Goal: Find specific page/section: Find specific page/section

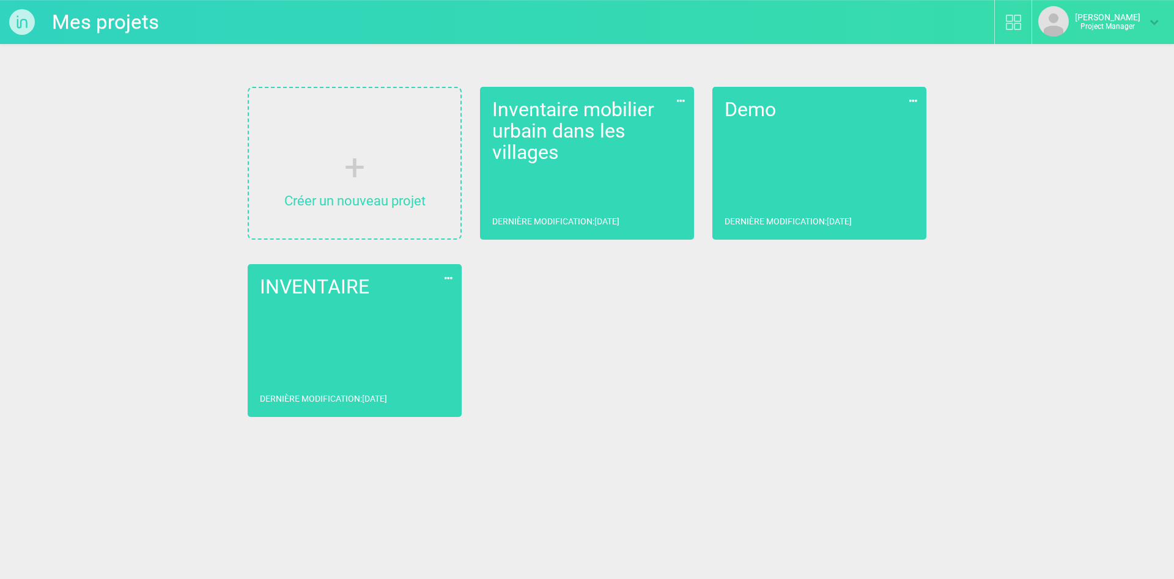
click at [807, 351] on div "Créer un nouveau projet Inventaire mobilier urbain dans les villages Dernière m…" at bounding box center [586, 252] width 715 height 355
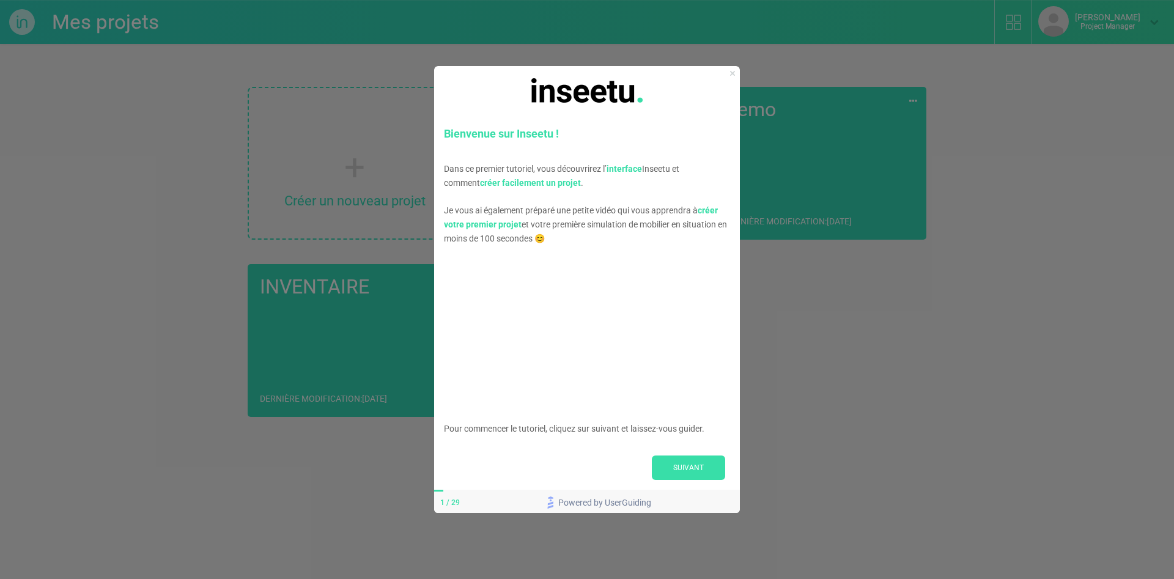
click at [732, 72] on icon "Close Preview" at bounding box center [732, 72] width 5 height 5
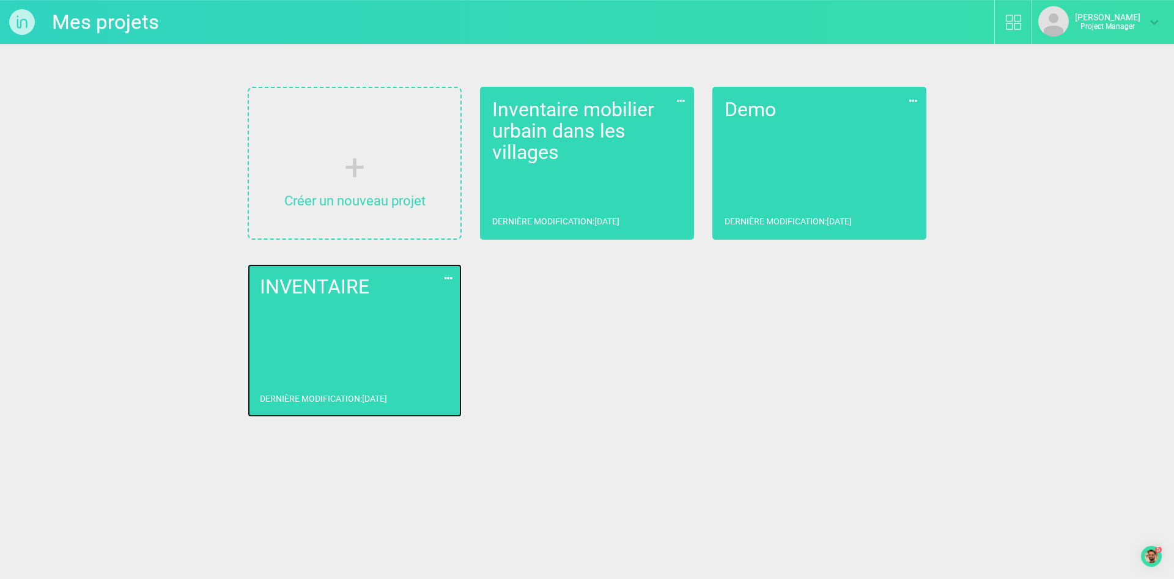
click at [311, 344] on link "INVENTAIRE Dernière modification : 26/11/2024" at bounding box center [355, 340] width 214 height 153
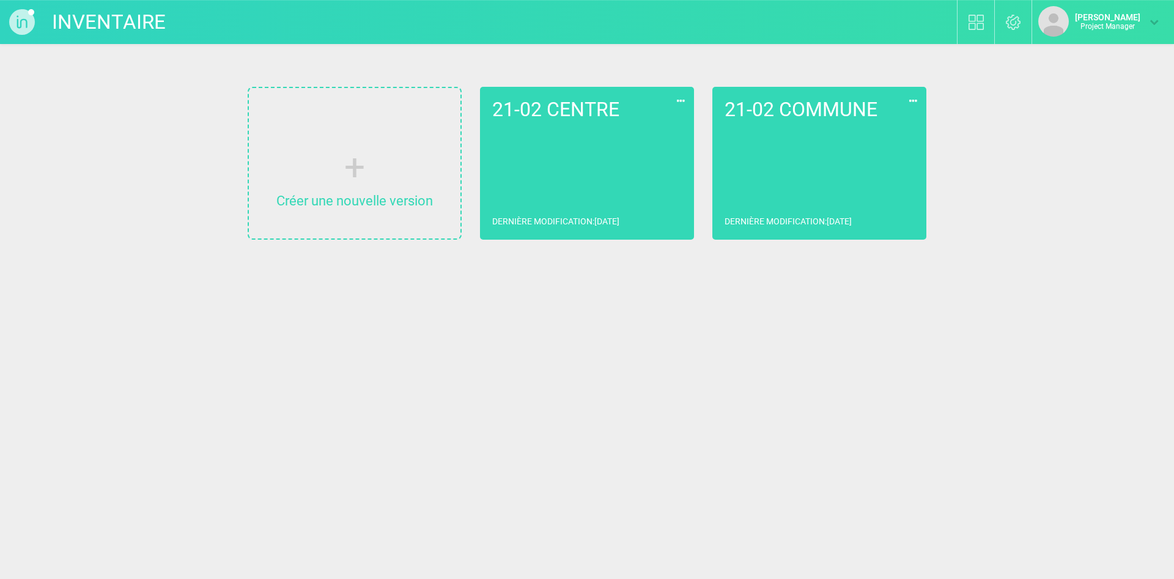
click at [1156, 18] on icon at bounding box center [1154, 21] width 9 height 9
click at [1078, 57] on link "Mes projets" at bounding box center [1098, 56] width 131 height 17
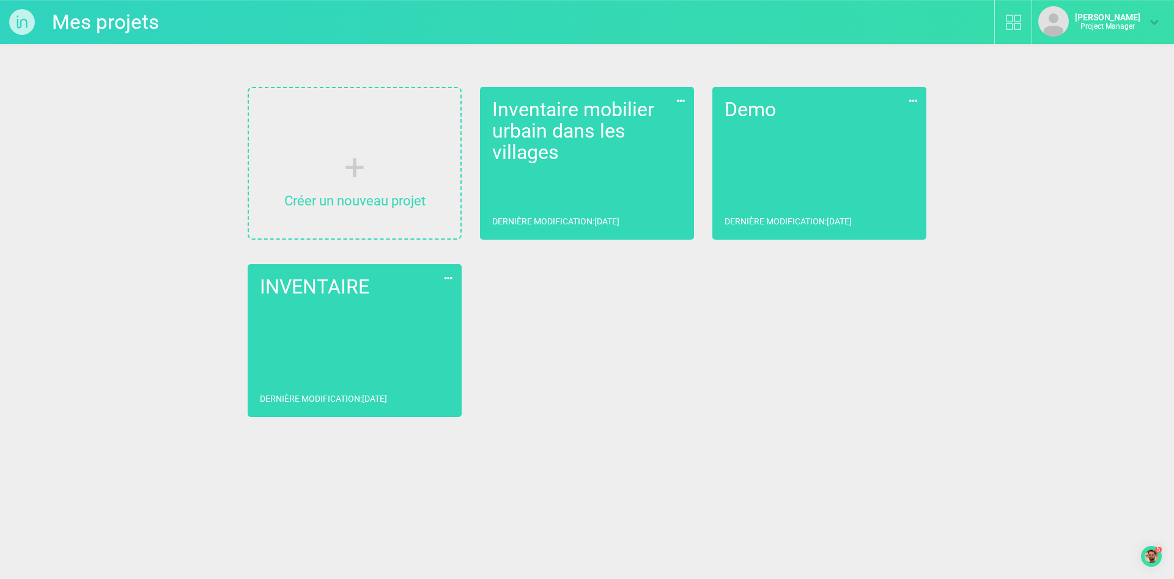
click at [1159, 15] on li "Sophie Grenier Project Manager Mes projets Déconnexion" at bounding box center [1103, 22] width 142 height 44
click at [1158, 17] on icon at bounding box center [1154, 21] width 9 height 9
click at [1076, 72] on link "Déconnexion" at bounding box center [1098, 72] width 131 height 17
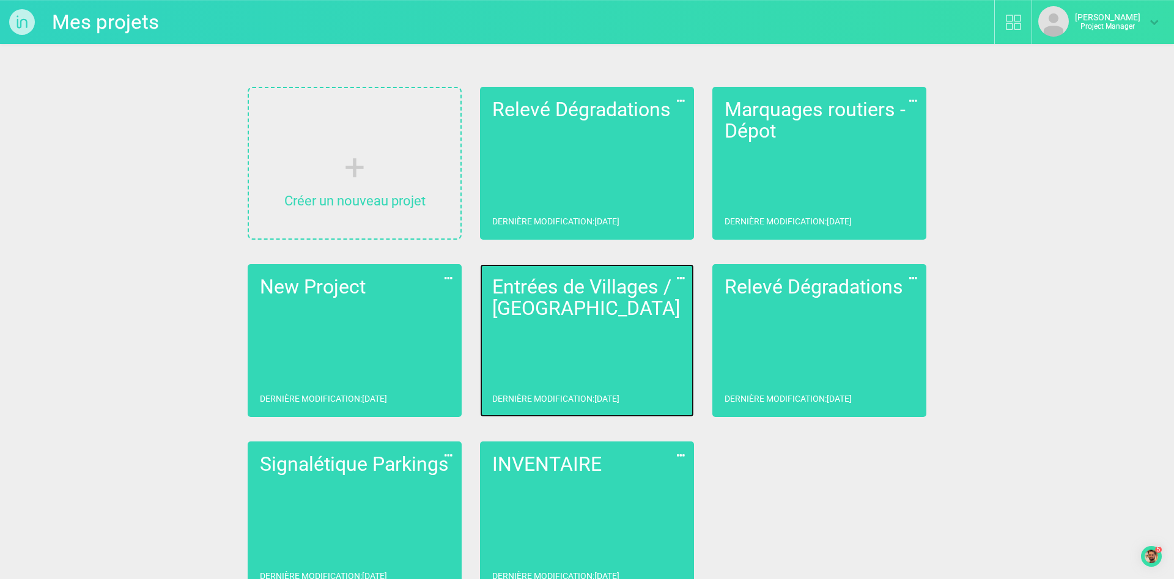
click at [604, 331] on link "Entrées de Villages / [GEOGRAPHIC_DATA] Dernière modification : [DATE]" at bounding box center [587, 340] width 214 height 153
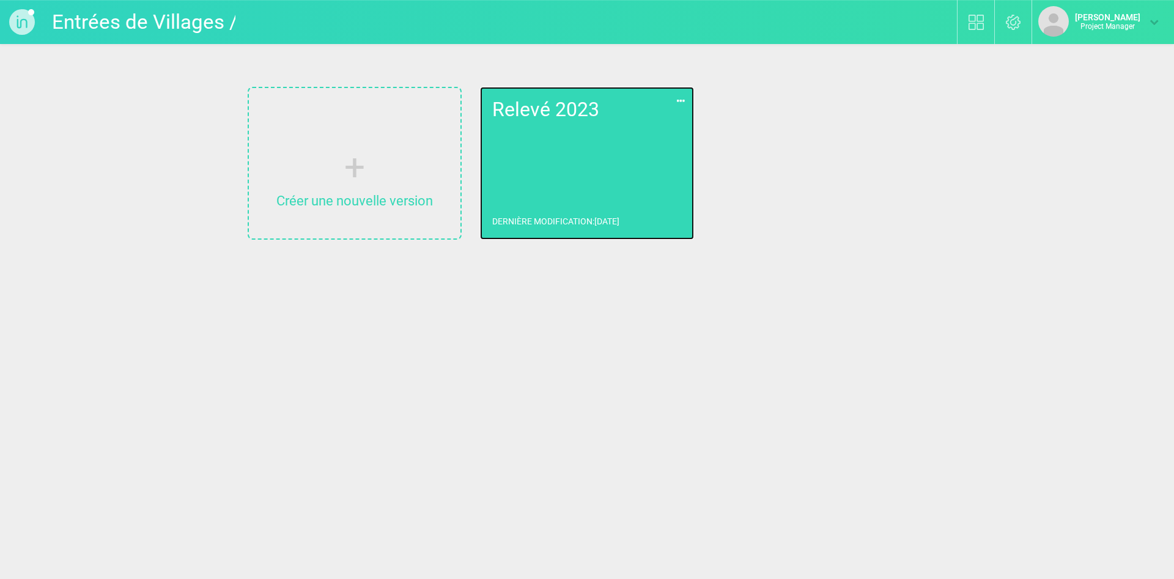
click at [586, 159] on link "Relevé 2023 Dernière modification : [DATE]" at bounding box center [587, 163] width 214 height 153
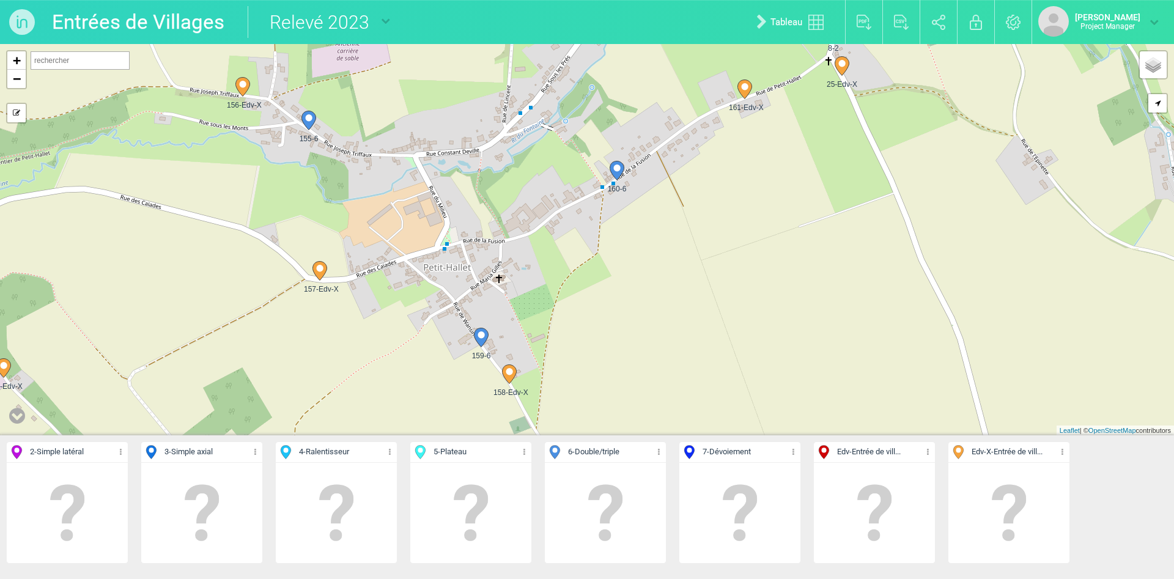
drag, startPoint x: 541, startPoint y: 212, endPoint x: 554, endPoint y: 393, distance: 180.9
click at [554, 393] on div "125-Edv-X 223-5 2 220-5 219-Edv-X 214-Edv-X 216-6" at bounding box center [587, 239] width 1174 height 391
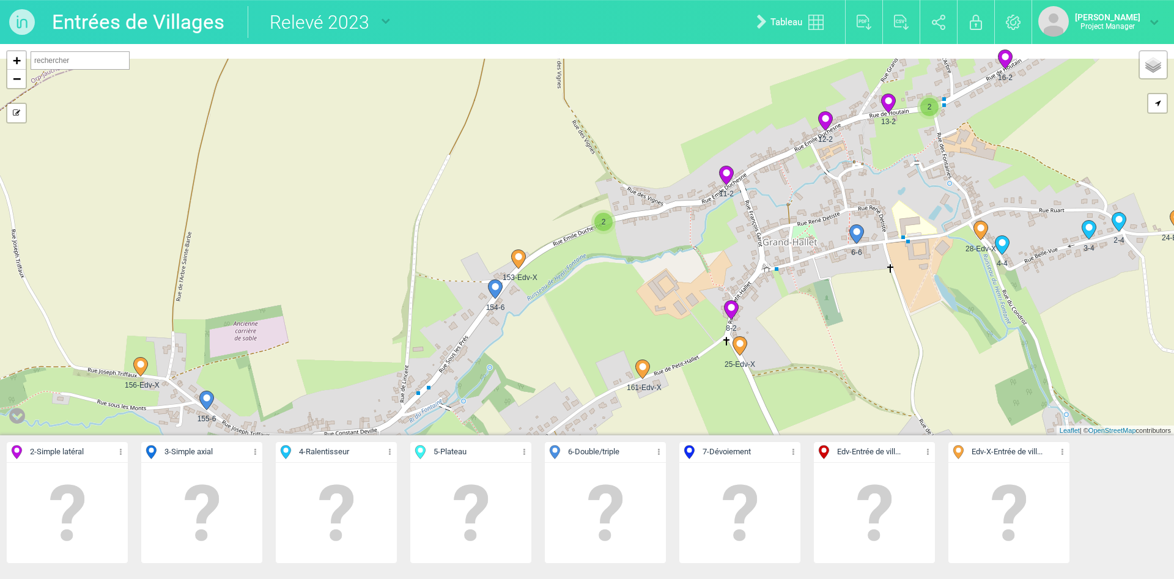
drag, startPoint x: 771, startPoint y: 180, endPoint x: 655, endPoint y: 281, distance: 153.9
click at [655, 281] on div "125-Edv-X 214-Edv-X 224-Edv-X 218-Edv-X 216-6 2 2" at bounding box center [587, 239] width 1174 height 391
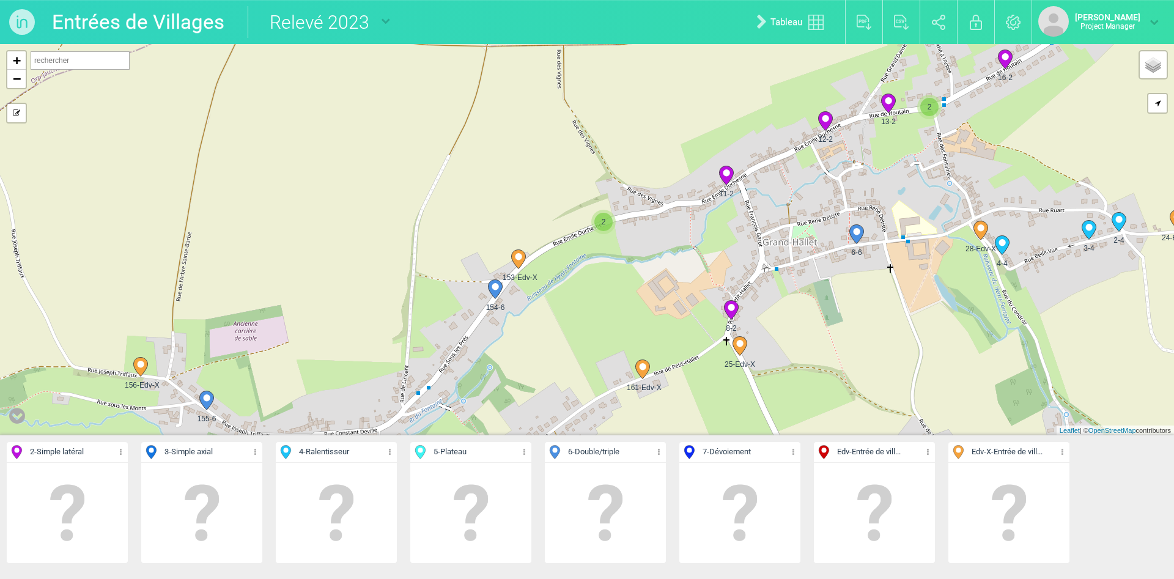
click at [601, 223] on span "2" at bounding box center [603, 222] width 18 height 18
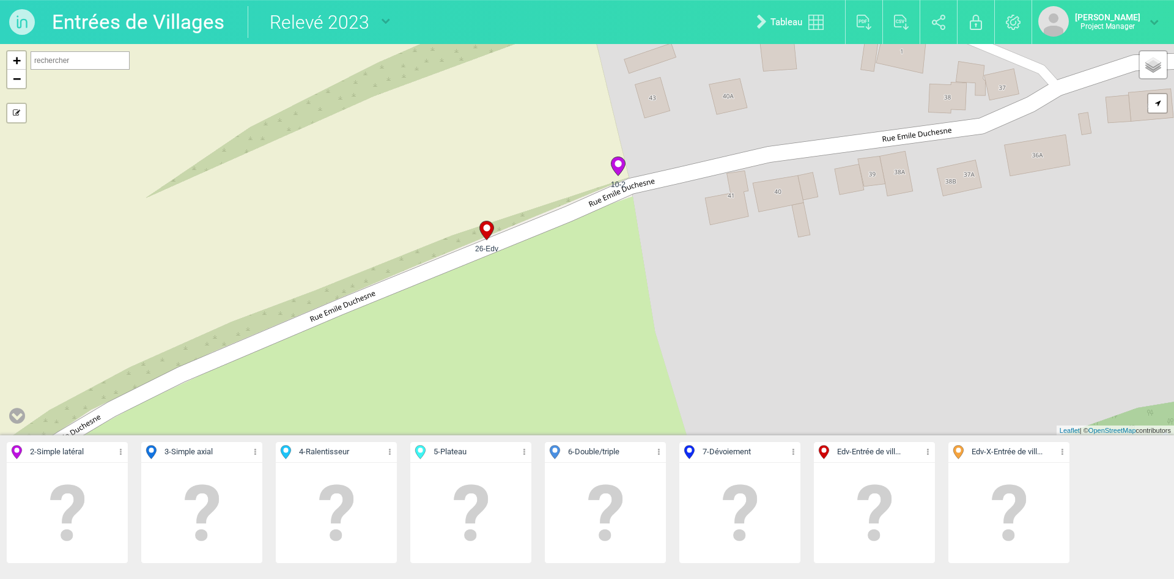
click at [621, 168] on icon at bounding box center [618, 166] width 14 height 19
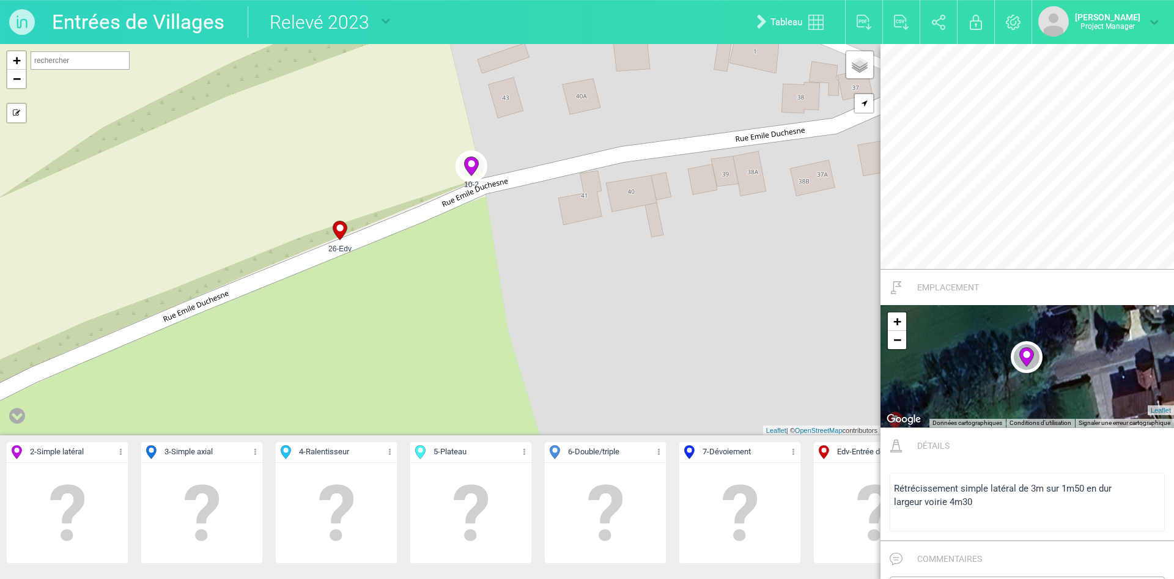
scroll to position [405, 0]
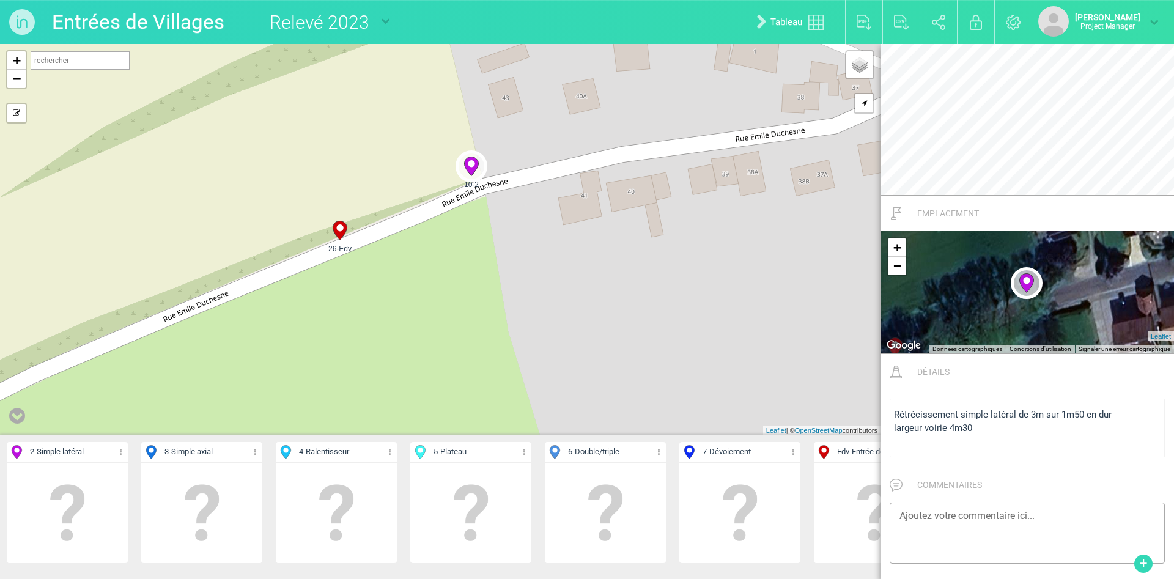
click at [342, 232] on icon at bounding box center [340, 230] width 14 height 19
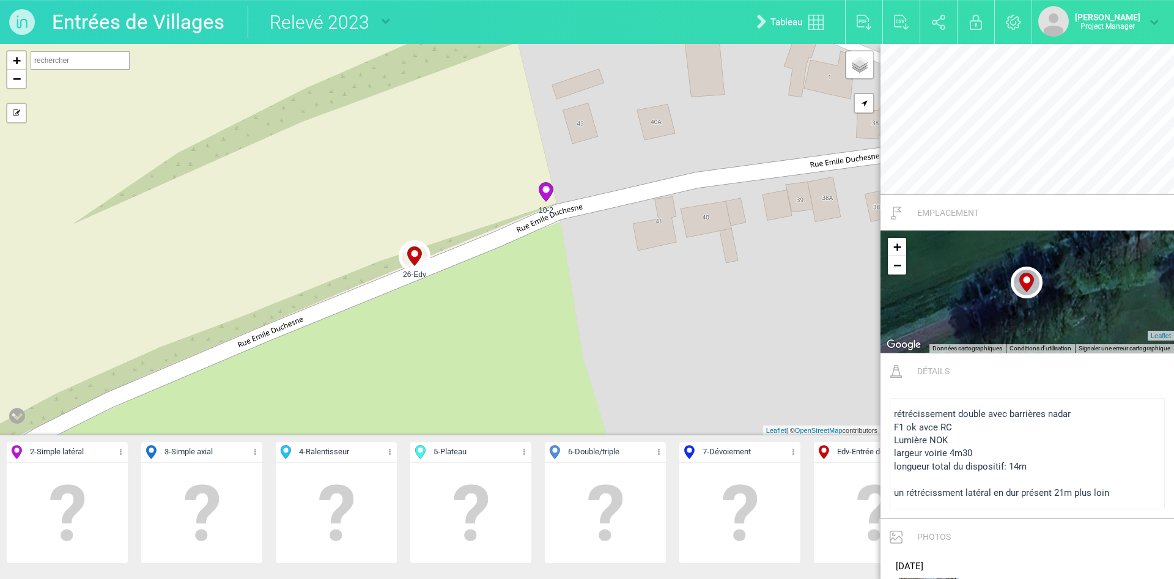
drag, startPoint x: 547, startPoint y: 308, endPoint x: 623, endPoint y: 334, distance: 80.1
click at [623, 334] on div "10-2 11-2 26-Edv 153-Edv-X 154-6 + − Mode dessin" at bounding box center [440, 239] width 881 height 391
click at [20, 420] on icon at bounding box center [17, 416] width 16 height 18
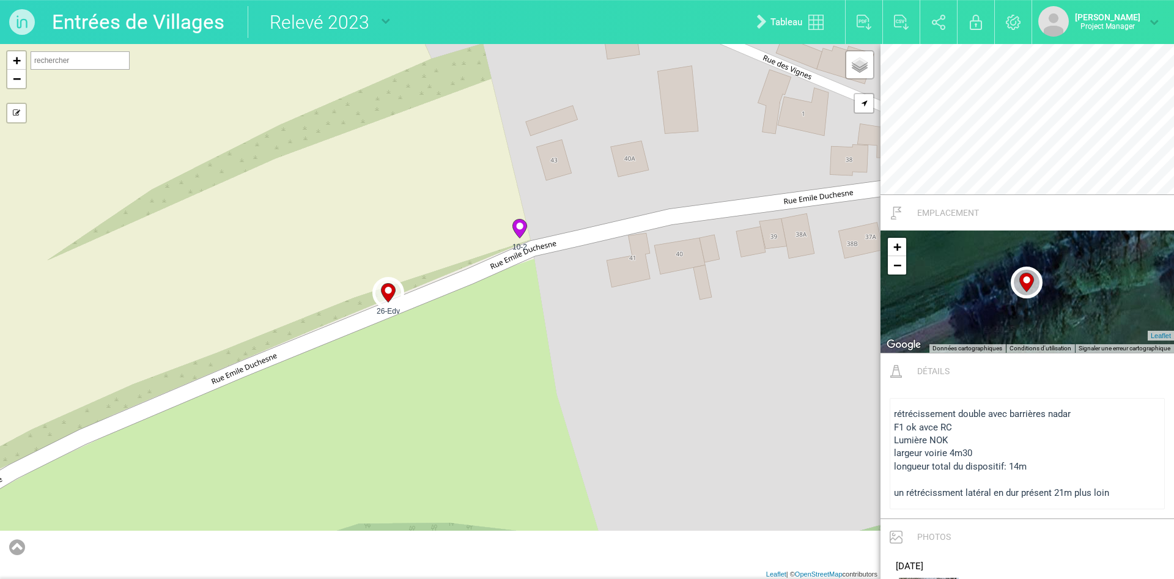
click at [717, 409] on div "10-2 11-2 26-Edv 153-Edv-X 154-6 + − Mode dessin" at bounding box center [440, 311] width 881 height 535
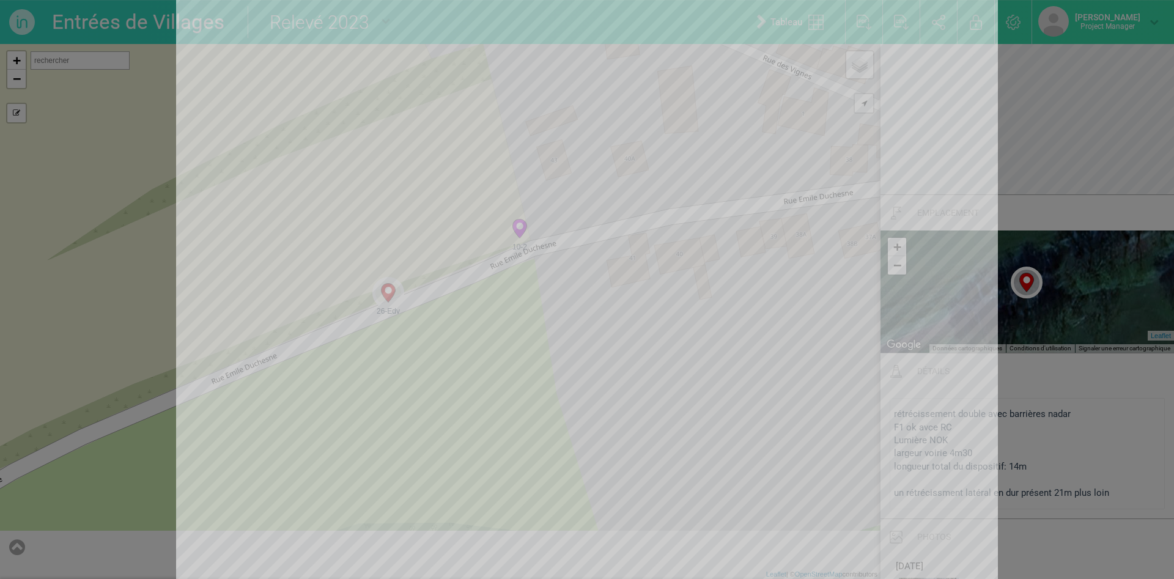
scroll to position [0, 0]
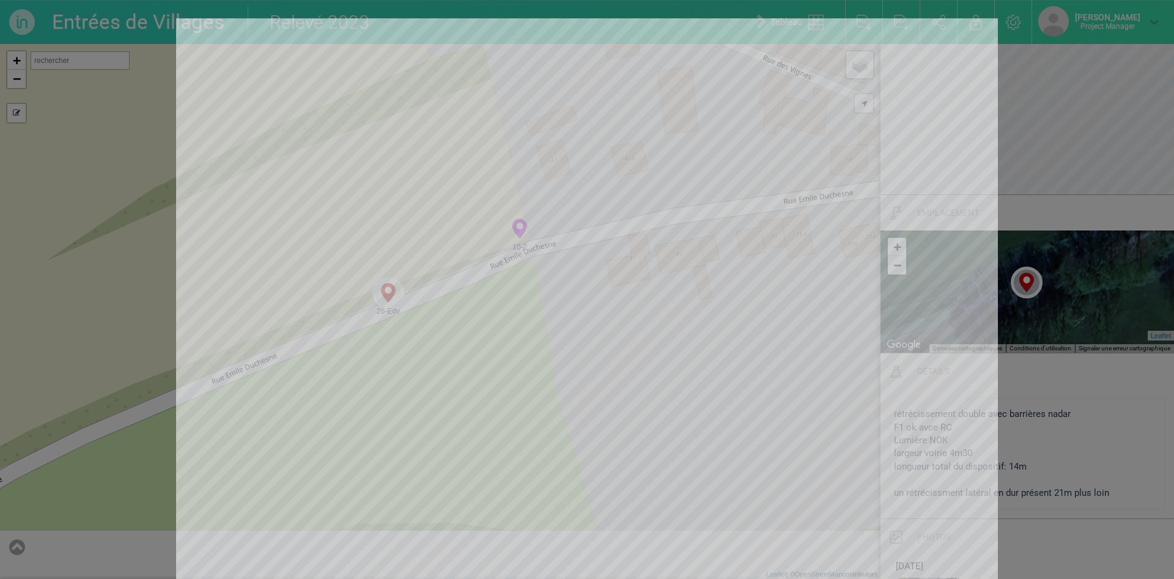
click at [1142, 131] on div at bounding box center [587, 289] width 1174 height 579
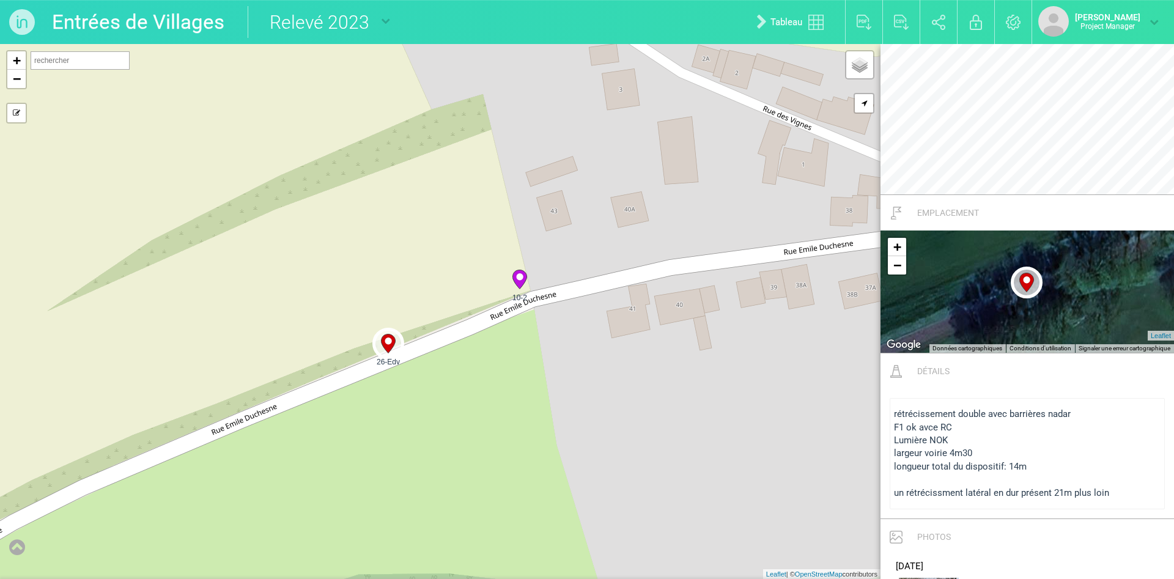
click at [518, 283] on icon at bounding box center [519, 279] width 14 height 19
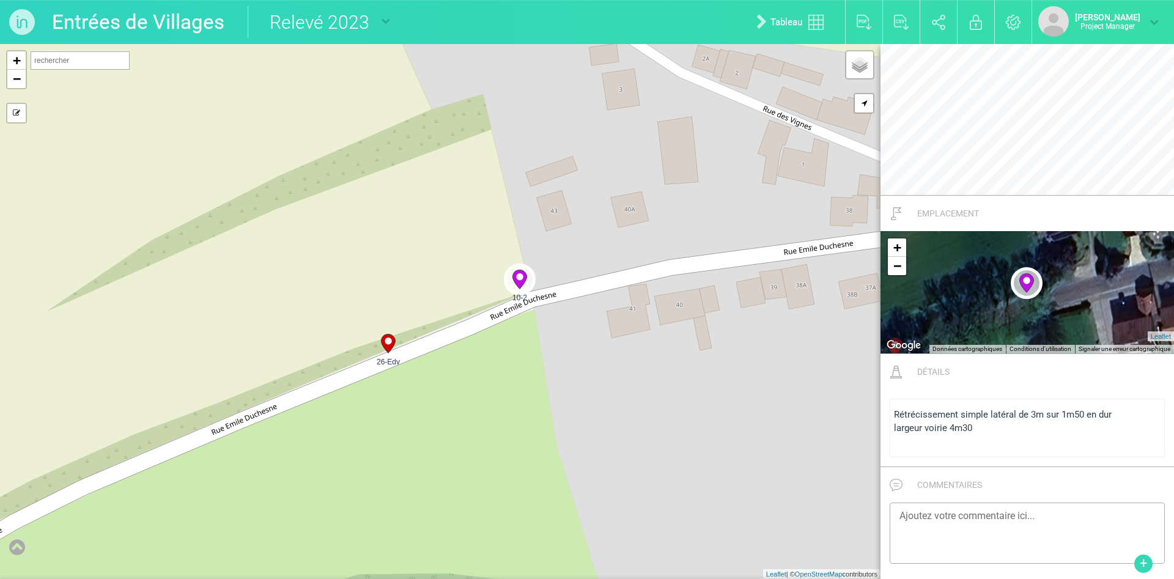
click at [389, 342] on circle at bounding box center [388, 341] width 7 height 7
